Goal: Task Accomplishment & Management: Manage account settings

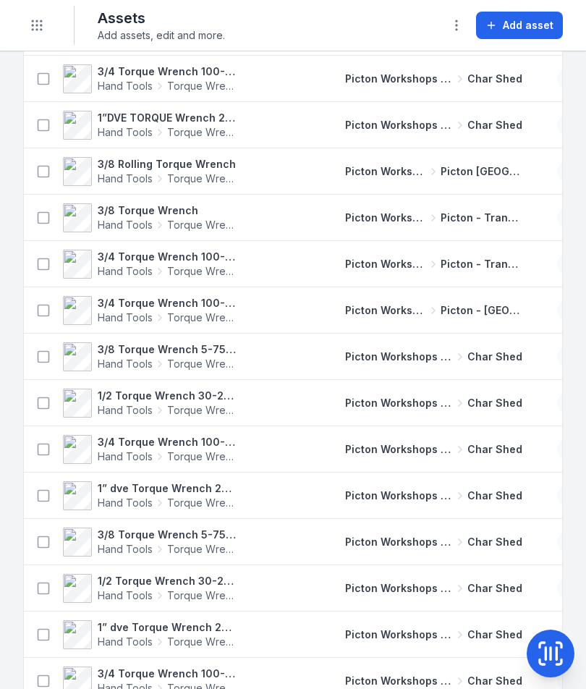
scroll to position [282, 0]
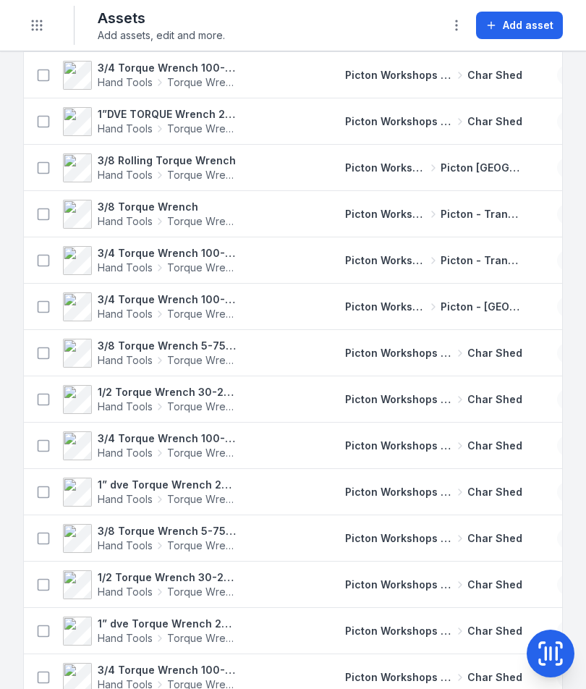
click at [131, 403] on span "Hand Tools" at bounding box center [125, 406] width 55 height 14
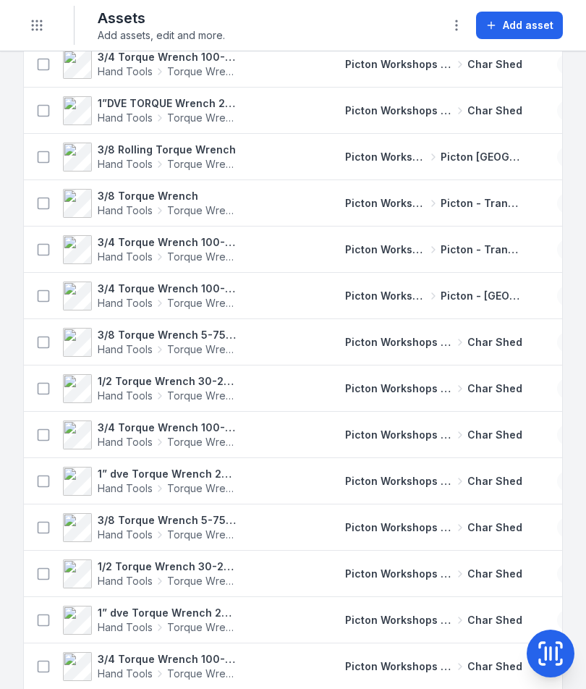
scroll to position [295, 0]
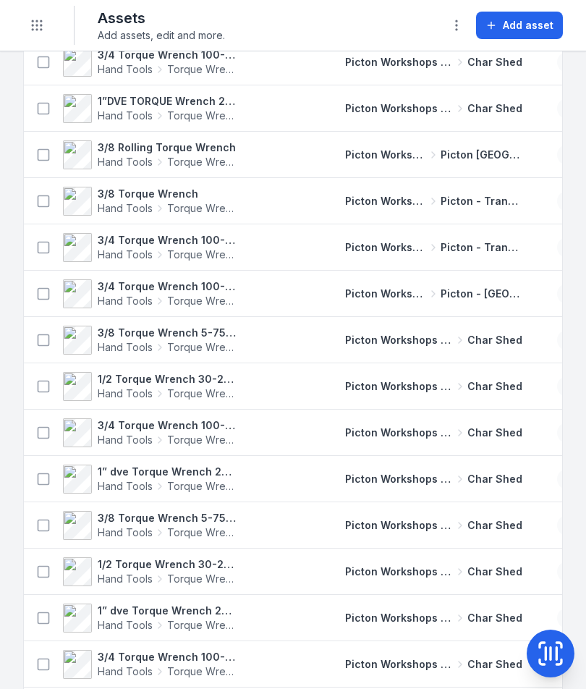
click at [145, 439] on span "Hand Tools" at bounding box center [125, 440] width 55 height 14
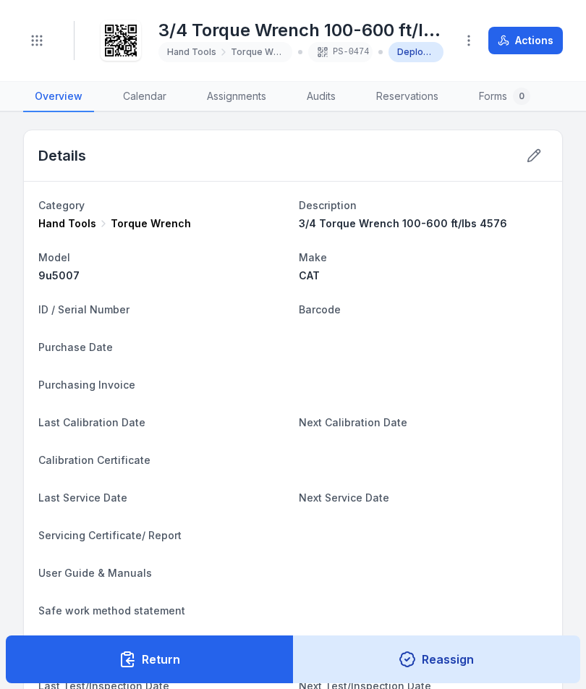
click at [538, 167] on button at bounding box center [533, 155] width 27 height 27
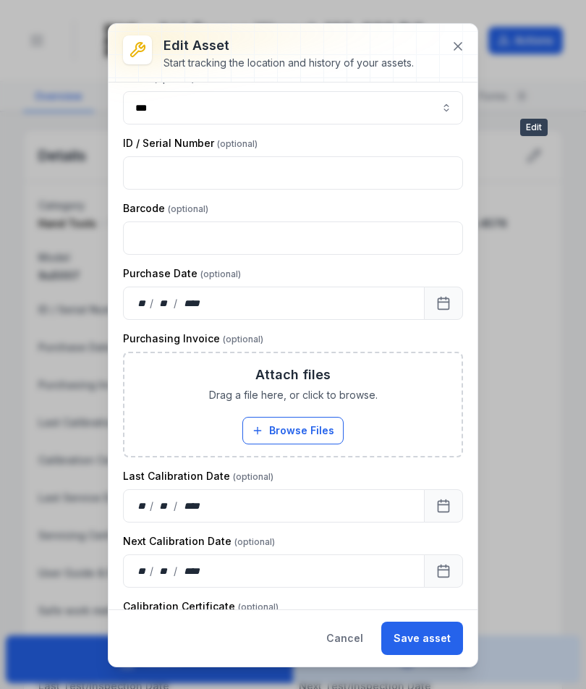
scroll to position [249, 0]
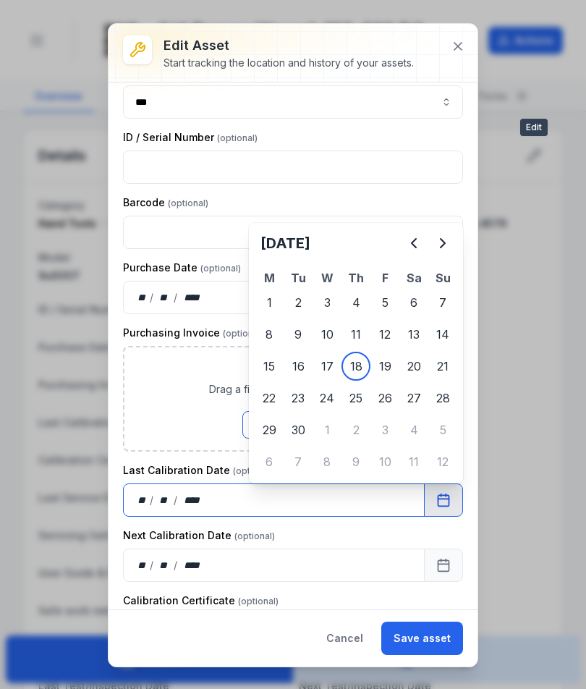
click at [430, 221] on input "text" at bounding box center [293, 232] width 340 height 33
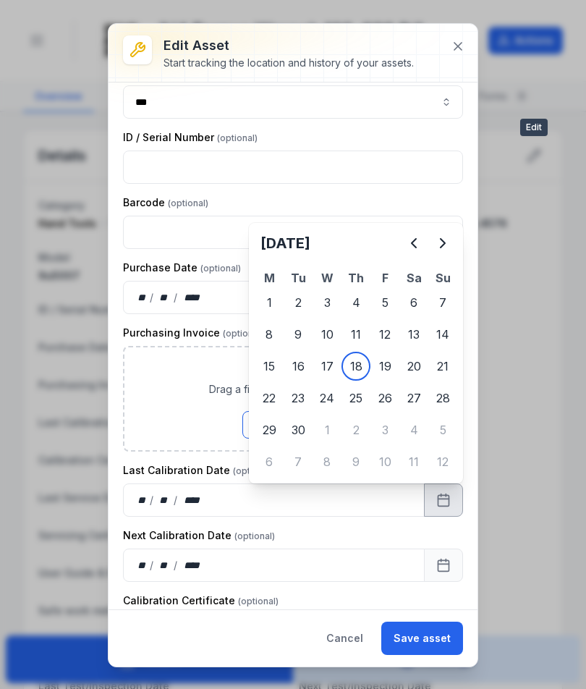
click at [418, 253] on button "Previous" at bounding box center [413, 243] width 29 height 29
click at [420, 245] on icon "Previous" at bounding box center [413, 242] width 17 height 17
click at [415, 243] on icon "Previous" at bounding box center [413, 242] width 17 height 17
click at [415, 242] on icon "Previous" at bounding box center [413, 242] width 17 height 17
click at [419, 239] on icon "Previous" at bounding box center [413, 242] width 17 height 17
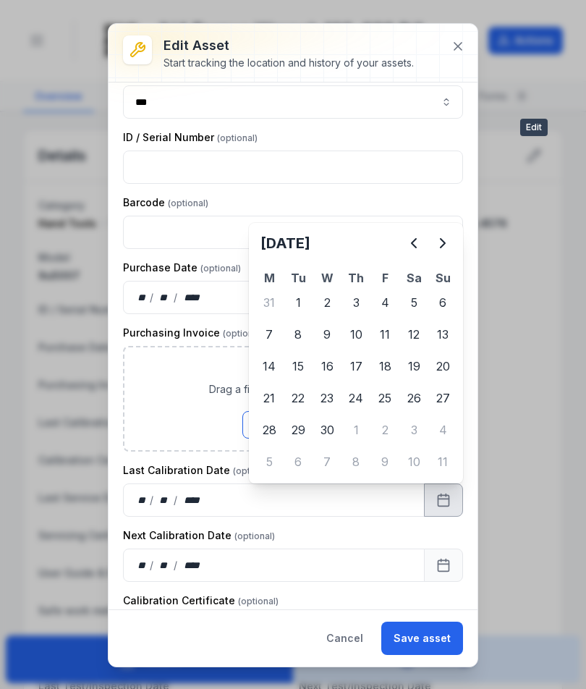
click at [419, 238] on icon "Previous" at bounding box center [413, 242] width 17 height 17
click at [420, 237] on icon "Previous" at bounding box center [413, 242] width 17 height 17
click at [452, 250] on button "Next" at bounding box center [442, 243] width 29 height 29
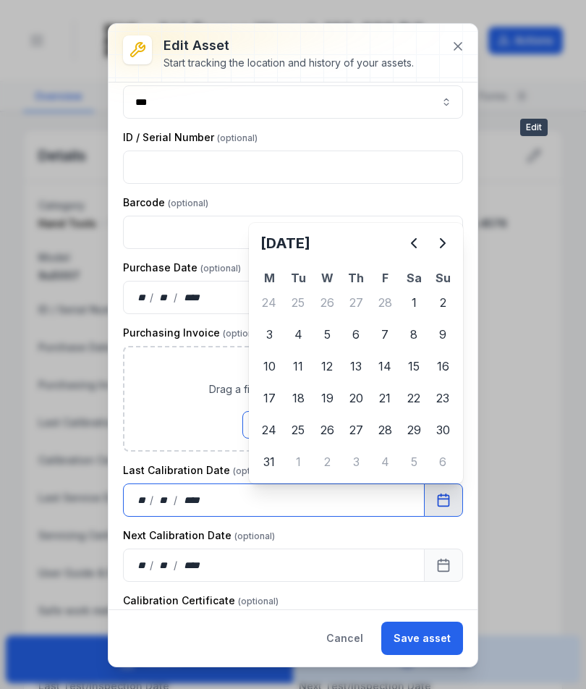
click at [275, 405] on div "Attach files Drag a file here, or click to browse. Browse Files Take Photos" at bounding box center [292, 398] width 337 height 103
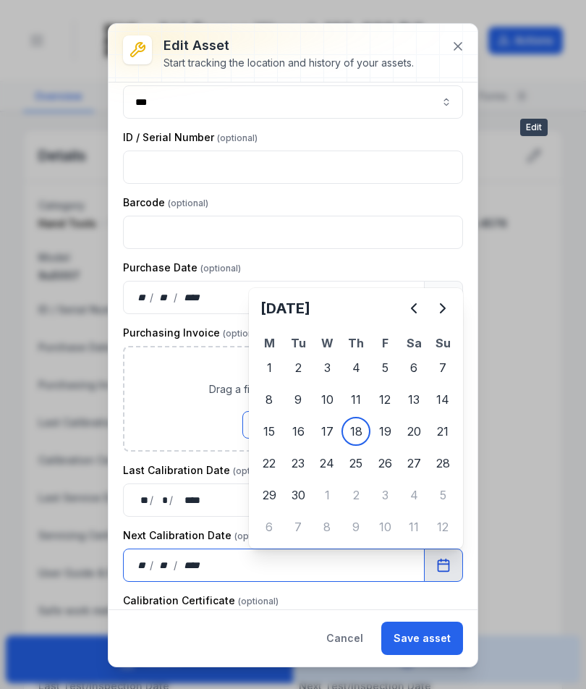
click at [336, 428] on button "Browse Files" at bounding box center [292, 424] width 101 height 27
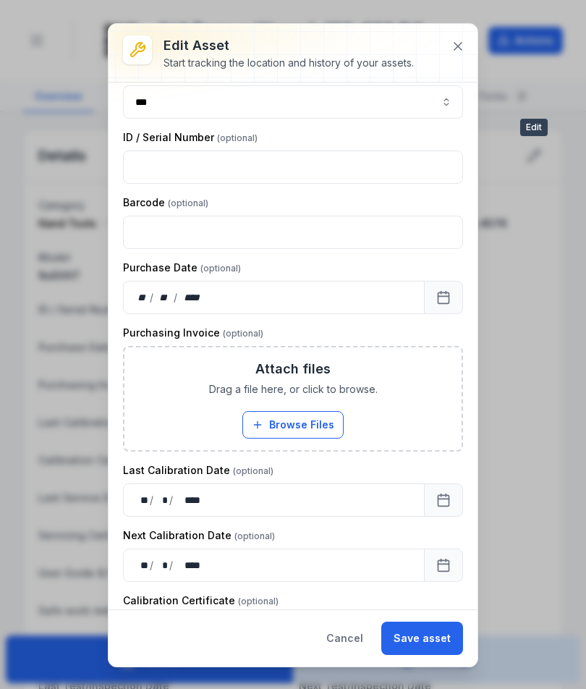
click at [450, 619] on div "Cancel Save asset" at bounding box center [293, 637] width 369 height 57
click at [457, 623] on button "Save asset" at bounding box center [422, 638] width 82 height 33
